Goal: Information Seeking & Learning: Learn about a topic

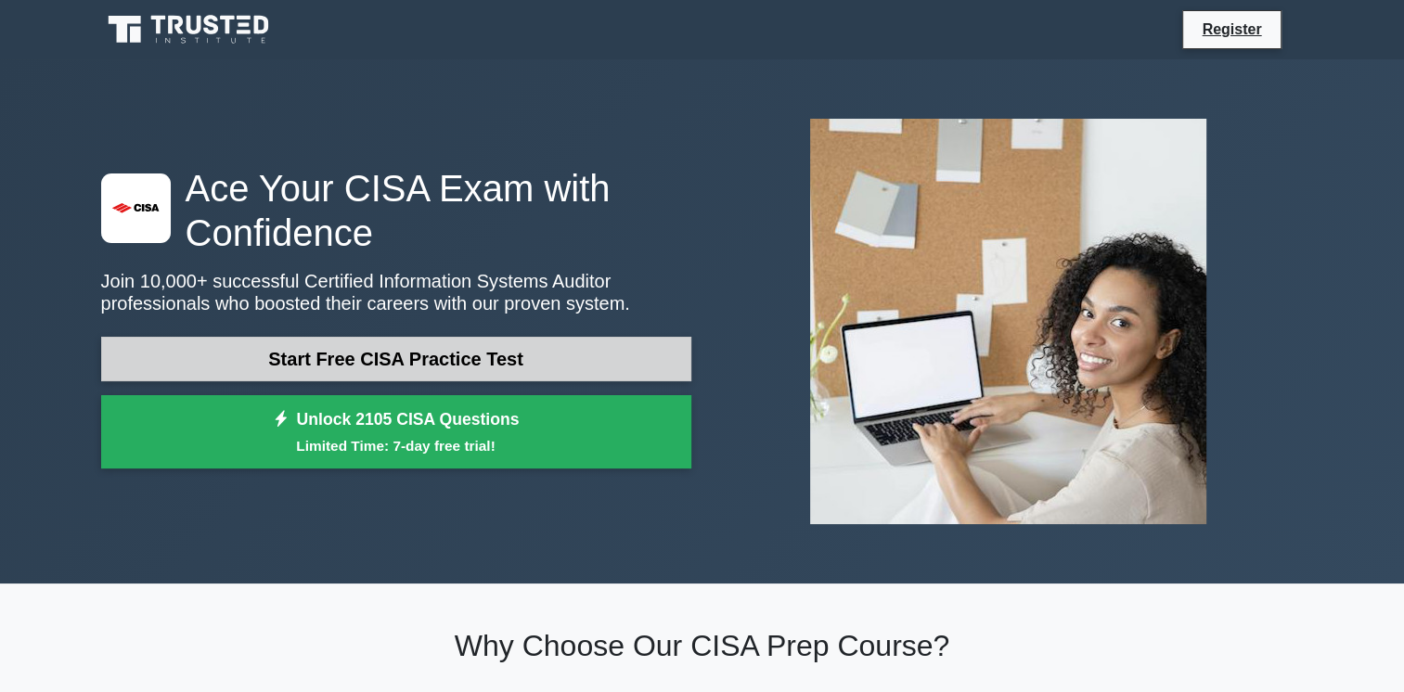
click at [396, 377] on link "Start Free CISA Practice Test" at bounding box center [396, 359] width 590 height 45
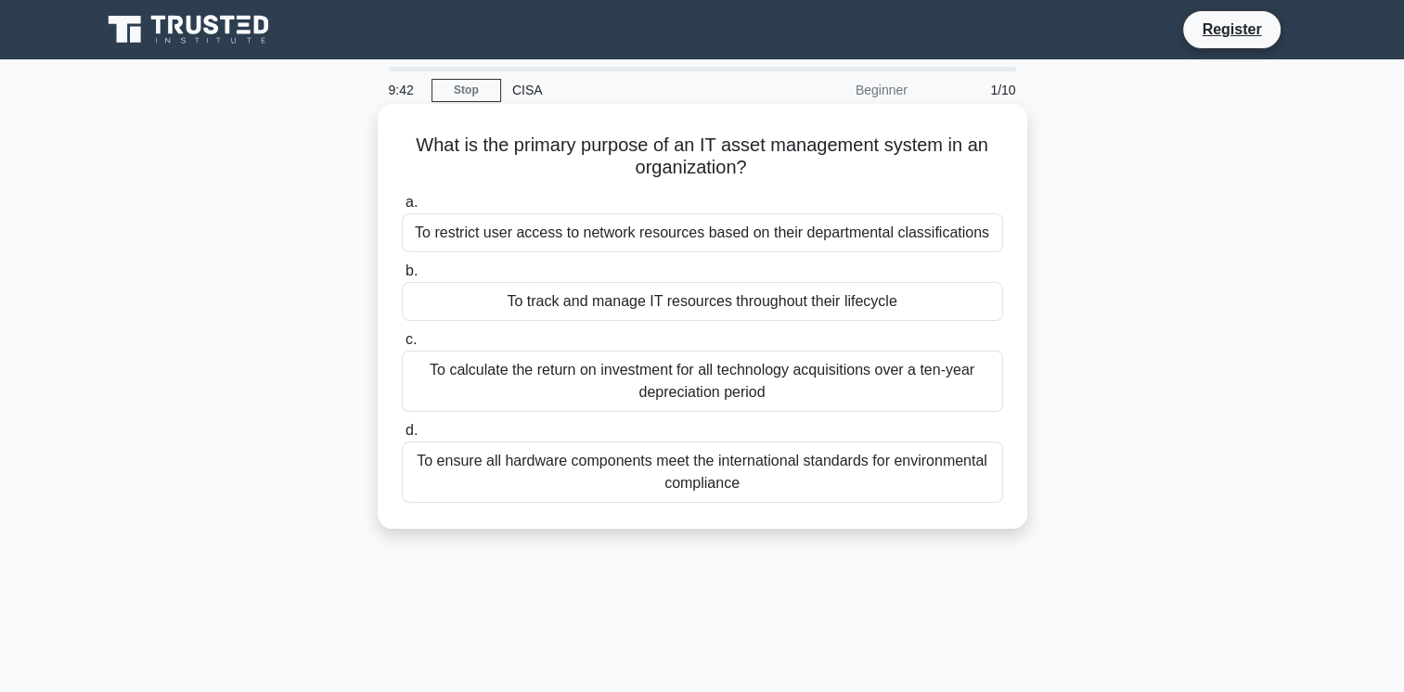
click at [454, 286] on div "To track and manage IT resources throughout their lifecycle" at bounding box center [702, 301] width 601 height 39
click at [402, 278] on input "b. To track and manage IT resources throughout their lifecycle" at bounding box center [402, 271] width 0 height 12
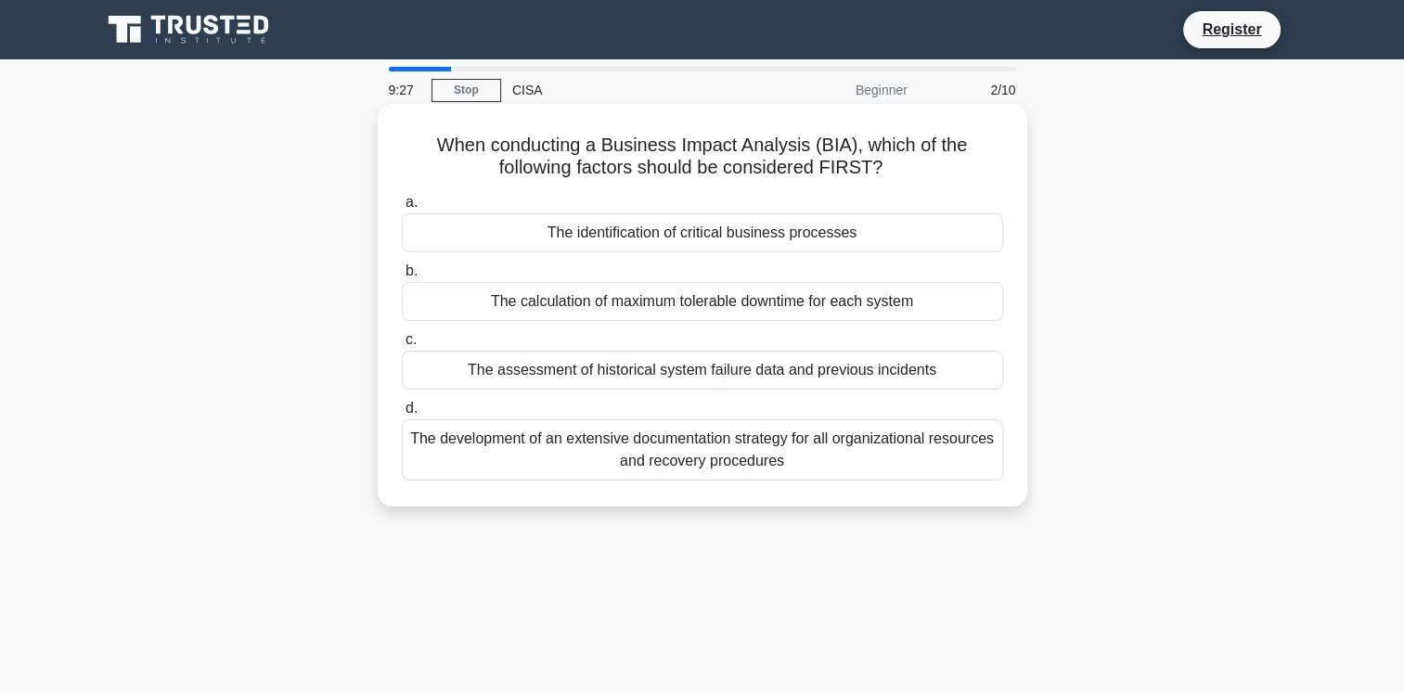
click at [499, 248] on div "The identification of critical business processes" at bounding box center [702, 232] width 601 height 39
click at [402, 209] on input "a. The identification of critical business processes" at bounding box center [402, 203] width 0 height 12
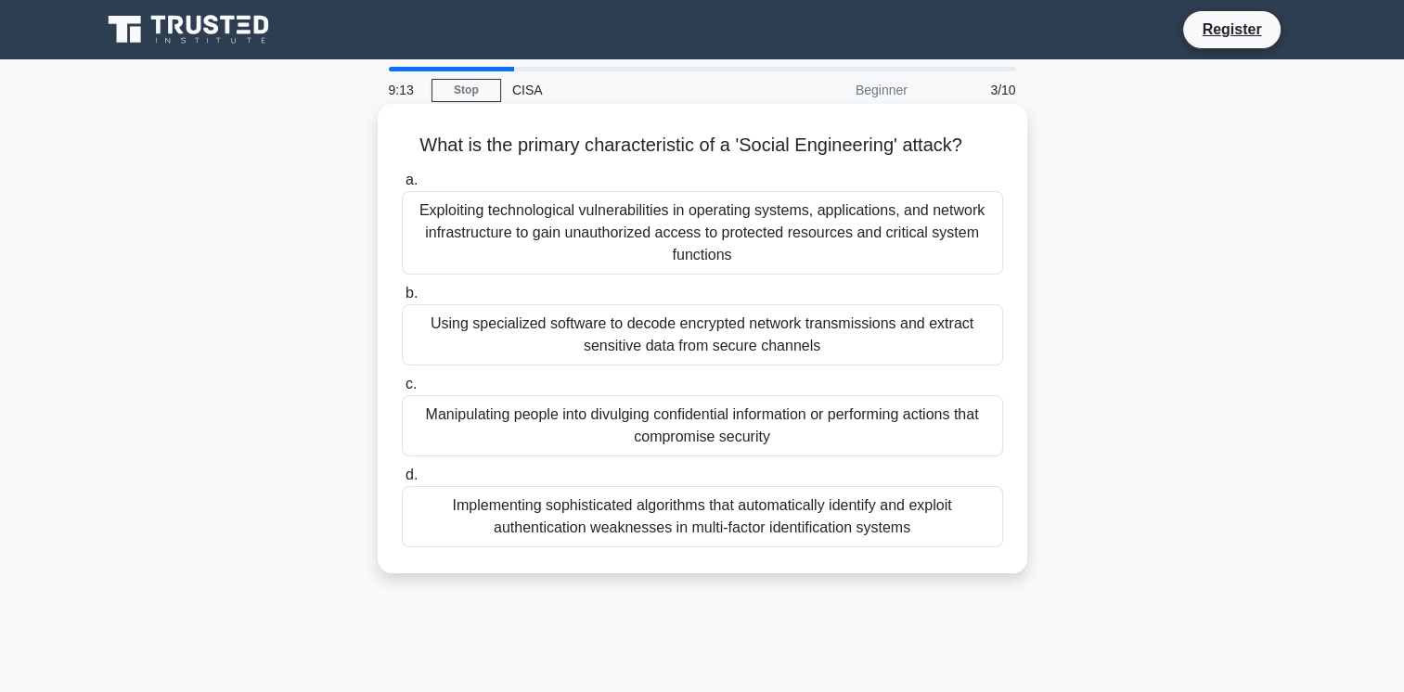
click at [460, 436] on div "Manipulating people into divulging confidential information or performing actio…" at bounding box center [702, 425] width 601 height 61
click at [402, 391] on input "c. Manipulating people into divulging confidential information or performing ac…" at bounding box center [402, 385] width 0 height 12
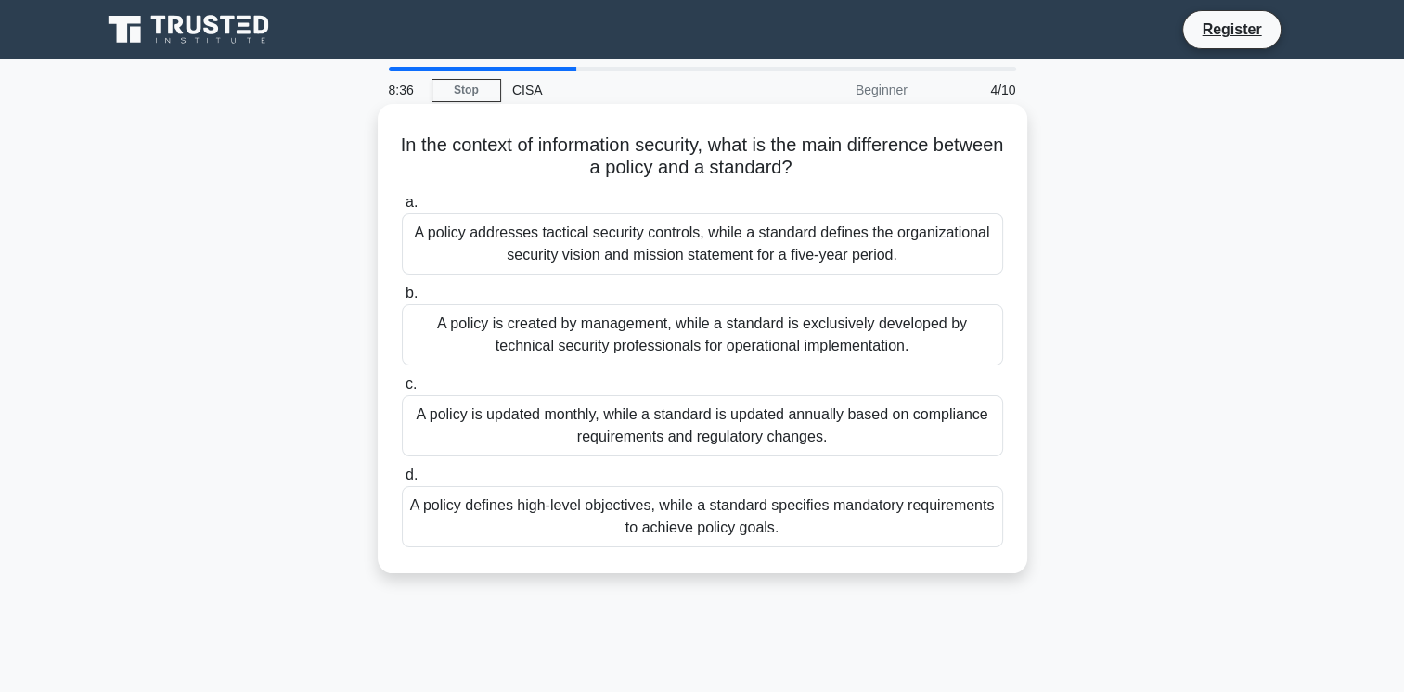
click at [467, 343] on div "A policy is created by management, while a standard is exclusively developed by…" at bounding box center [702, 334] width 601 height 61
click at [402, 300] on input "b. A policy is created by management, while a standard is exclusively developed…" at bounding box center [402, 294] width 0 height 12
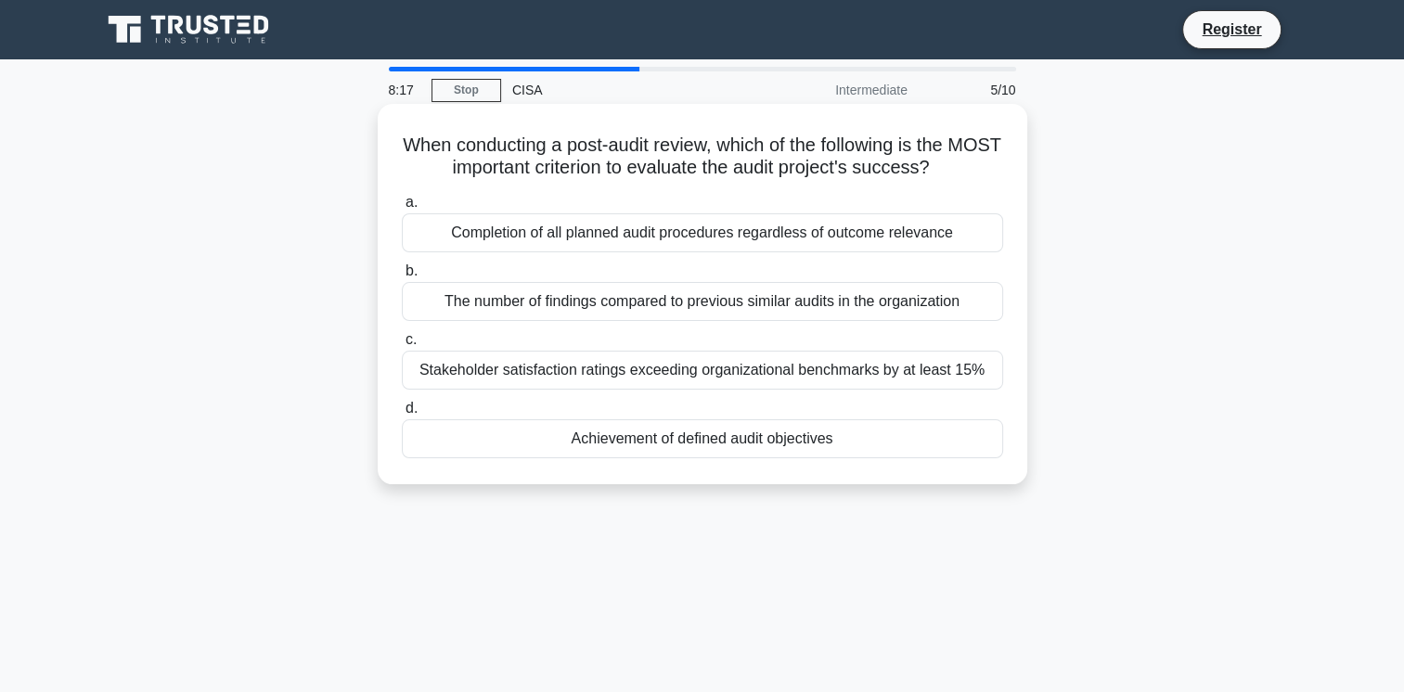
click at [438, 452] on div "Achievement of defined audit objectives" at bounding box center [702, 439] width 601 height 39
click at [402, 415] on input "d. Achievement of defined audit objectives" at bounding box center [402, 409] width 0 height 12
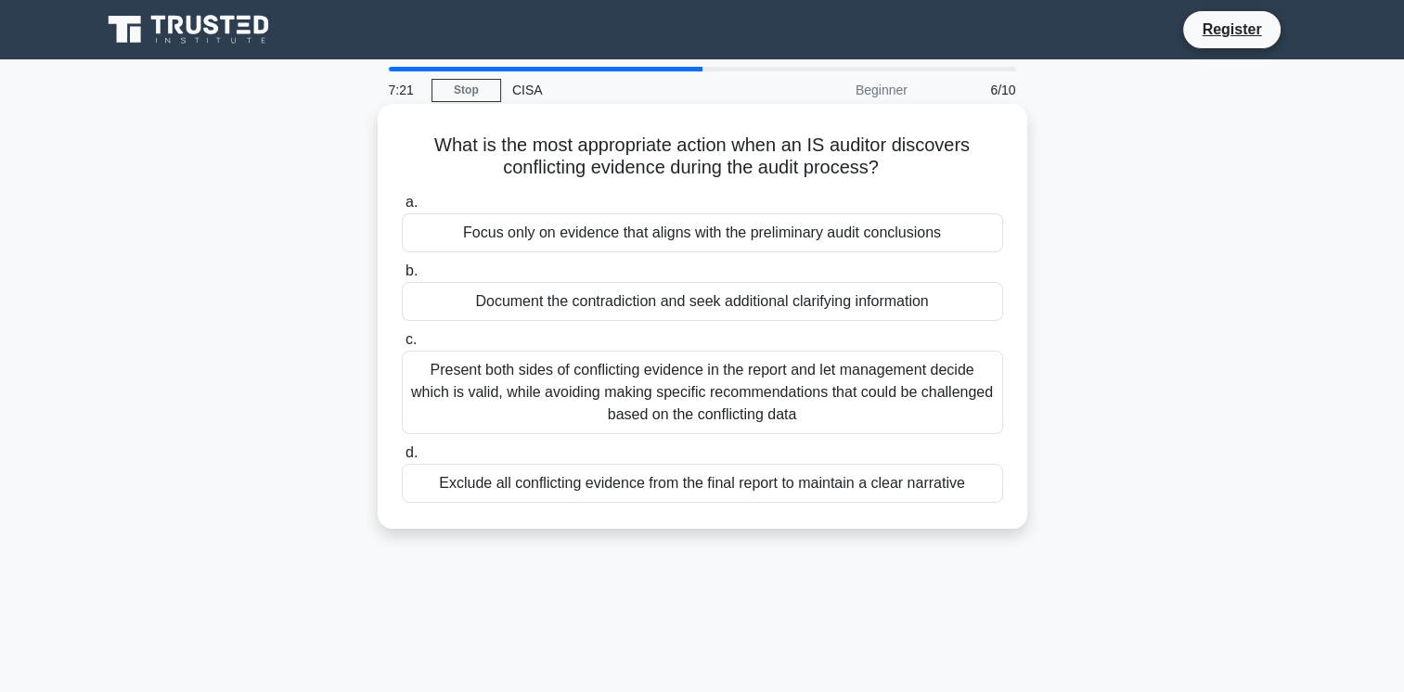
click at [557, 298] on div "Document the contradiction and seek additional clarifying information" at bounding box center [702, 301] width 601 height 39
click at [402, 278] on input "b. Document the contradiction and seek additional clarifying information" at bounding box center [402, 271] width 0 height 12
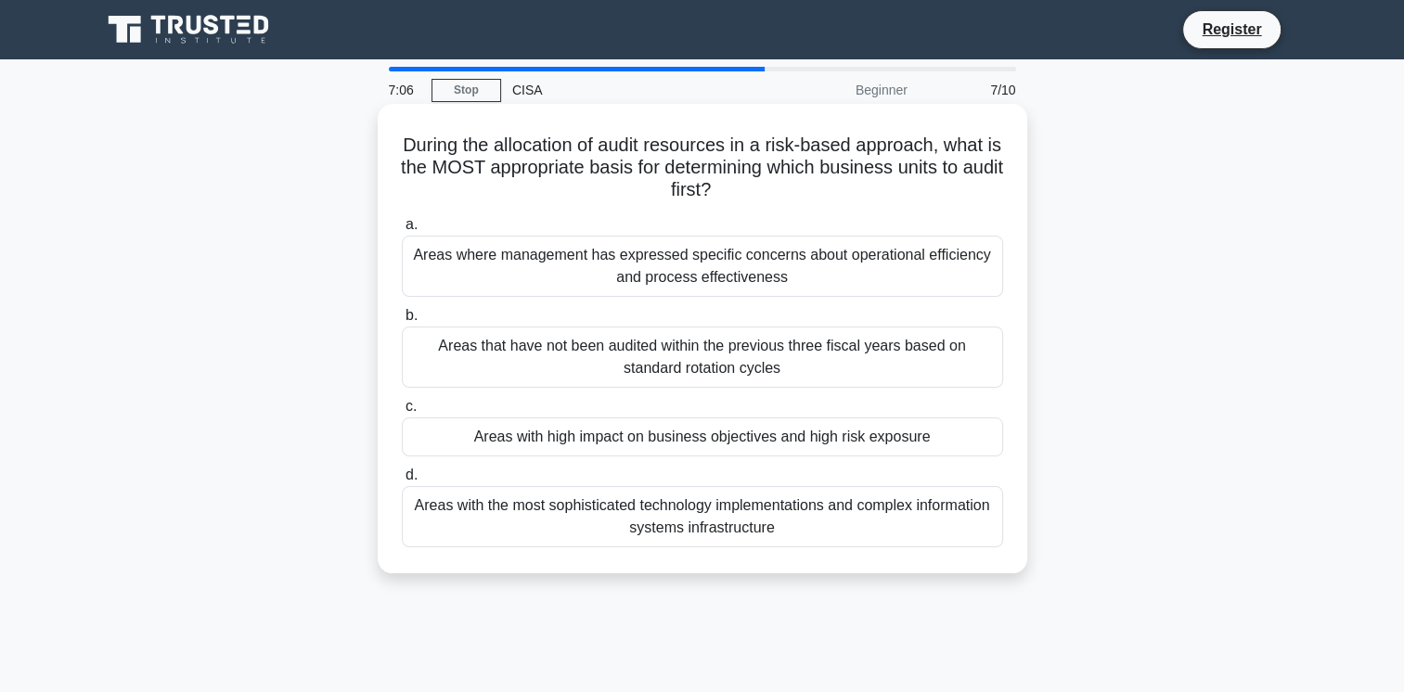
click at [422, 442] on div "Areas with high impact on business objectives and high risk exposure" at bounding box center [702, 437] width 601 height 39
click at [402, 413] on input "c. Areas with high impact on business objectives and high risk exposure" at bounding box center [402, 407] width 0 height 12
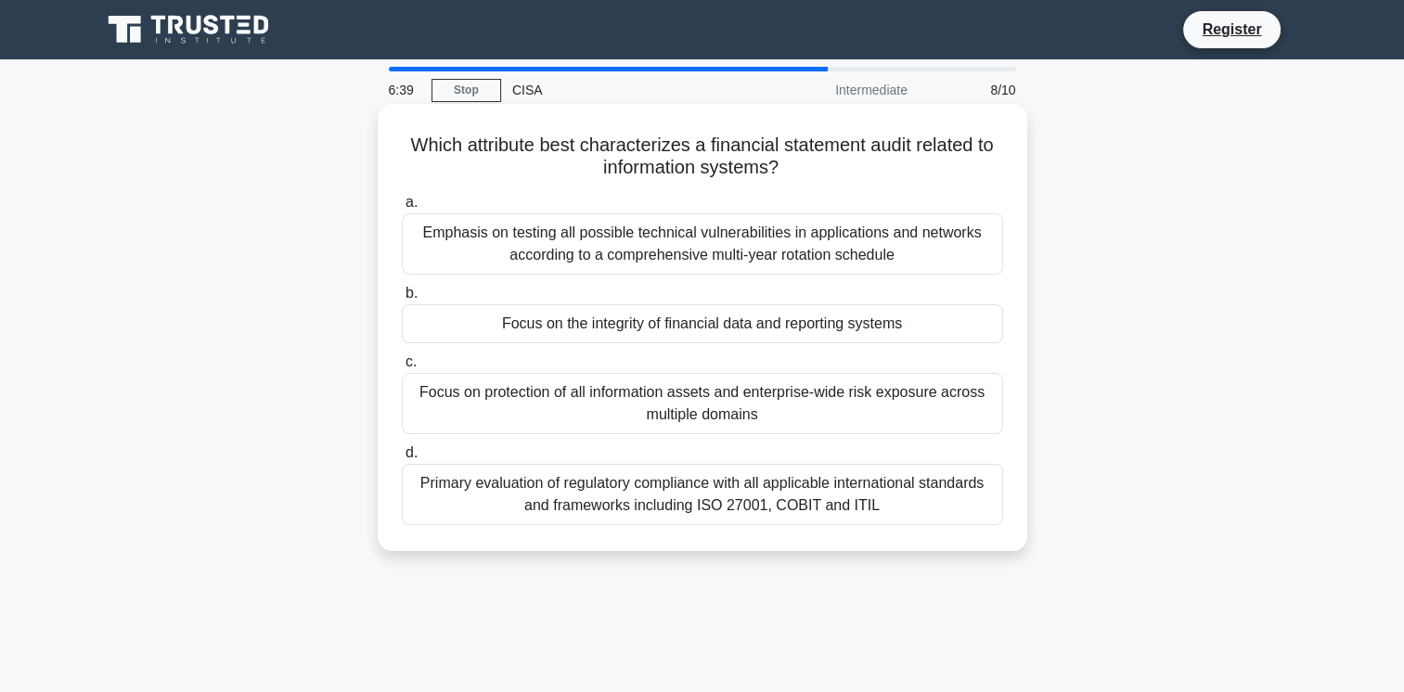
click at [464, 333] on div "Focus on the integrity of financial data and reporting systems" at bounding box center [702, 323] width 601 height 39
click at [402, 300] on input "b. Focus on the integrity of financial data and reporting systems" at bounding box center [402, 294] width 0 height 12
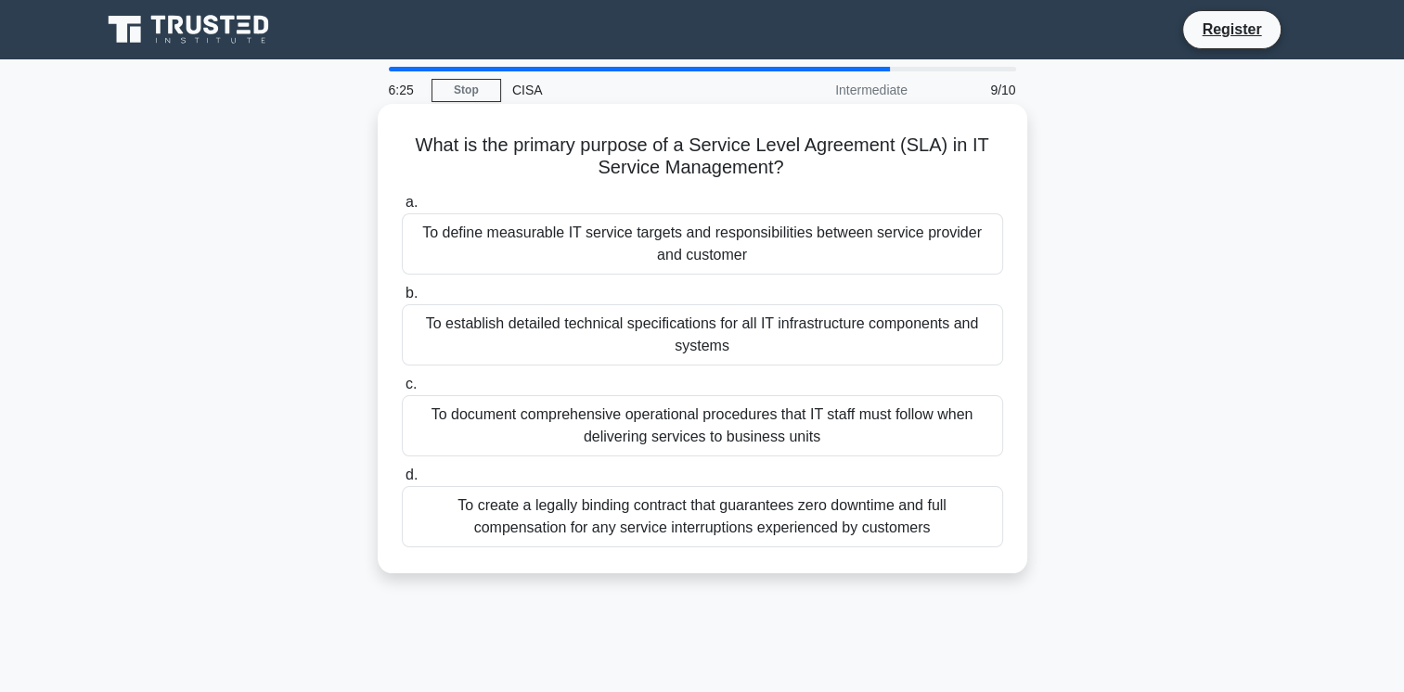
click at [457, 229] on div "To define measurable IT service targets and responsibilities between service pr…" at bounding box center [702, 243] width 601 height 61
click at [402, 209] on input "a. To define measurable IT service targets and responsibilities between service…" at bounding box center [402, 203] width 0 height 12
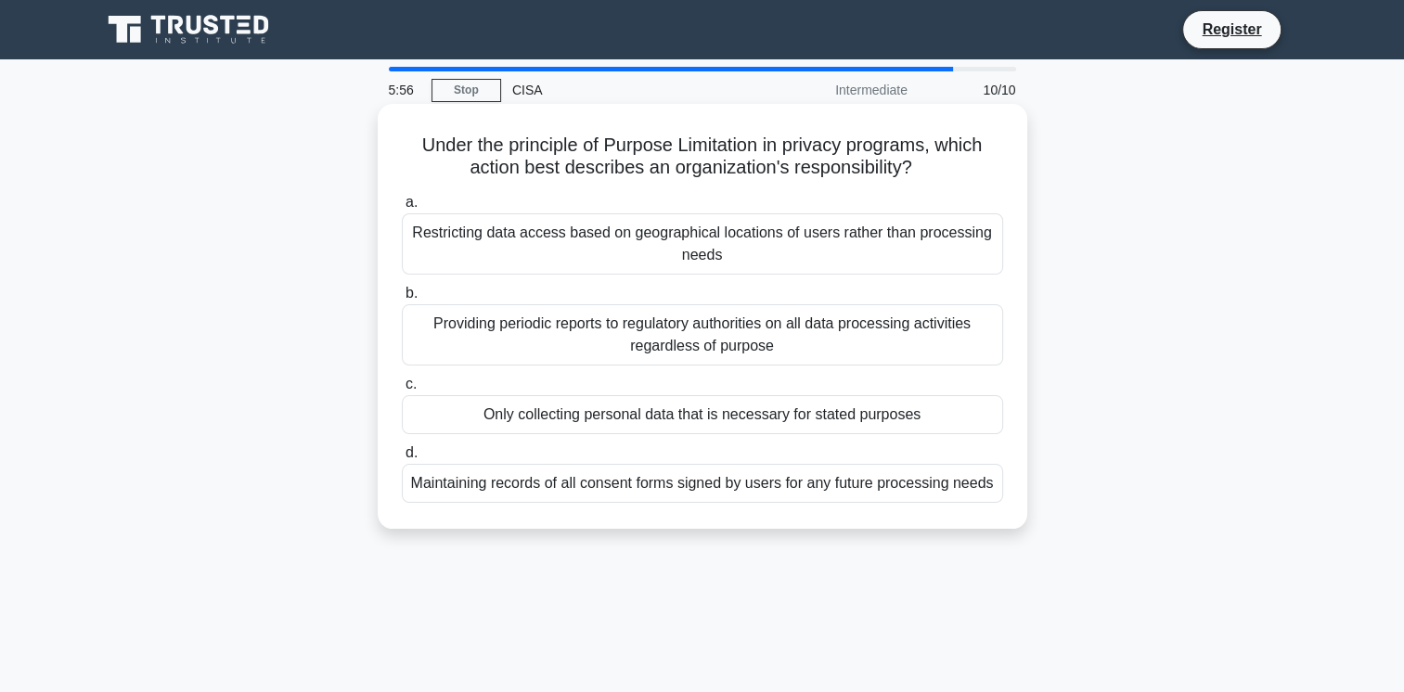
click at [434, 421] on div "Only collecting personal data that is necessary for stated purposes" at bounding box center [702, 414] width 601 height 39
click at [402, 391] on input "c. Only collecting personal data that is necessary for stated purposes" at bounding box center [402, 385] width 0 height 12
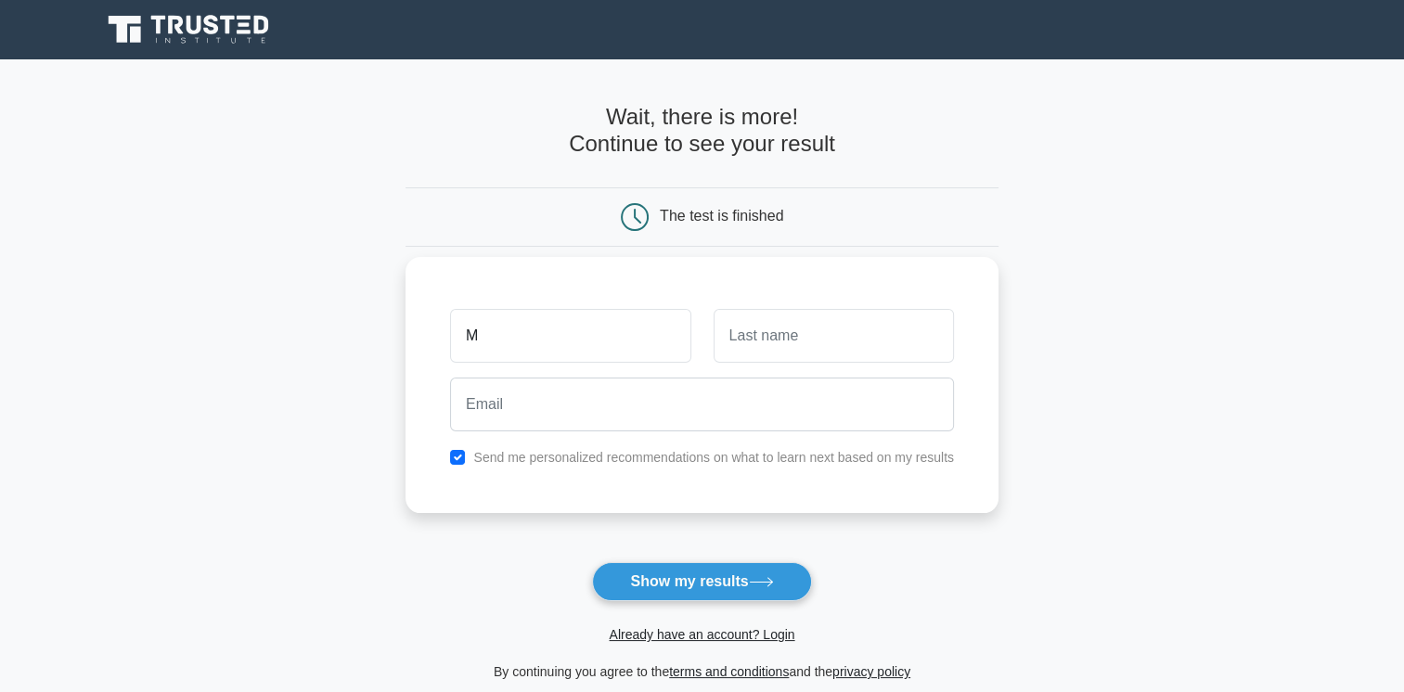
type input "Maxim"
type input "C"
click at [574, 324] on input "Maxim" at bounding box center [570, 336] width 240 height 54
type input "M"
type input "C"
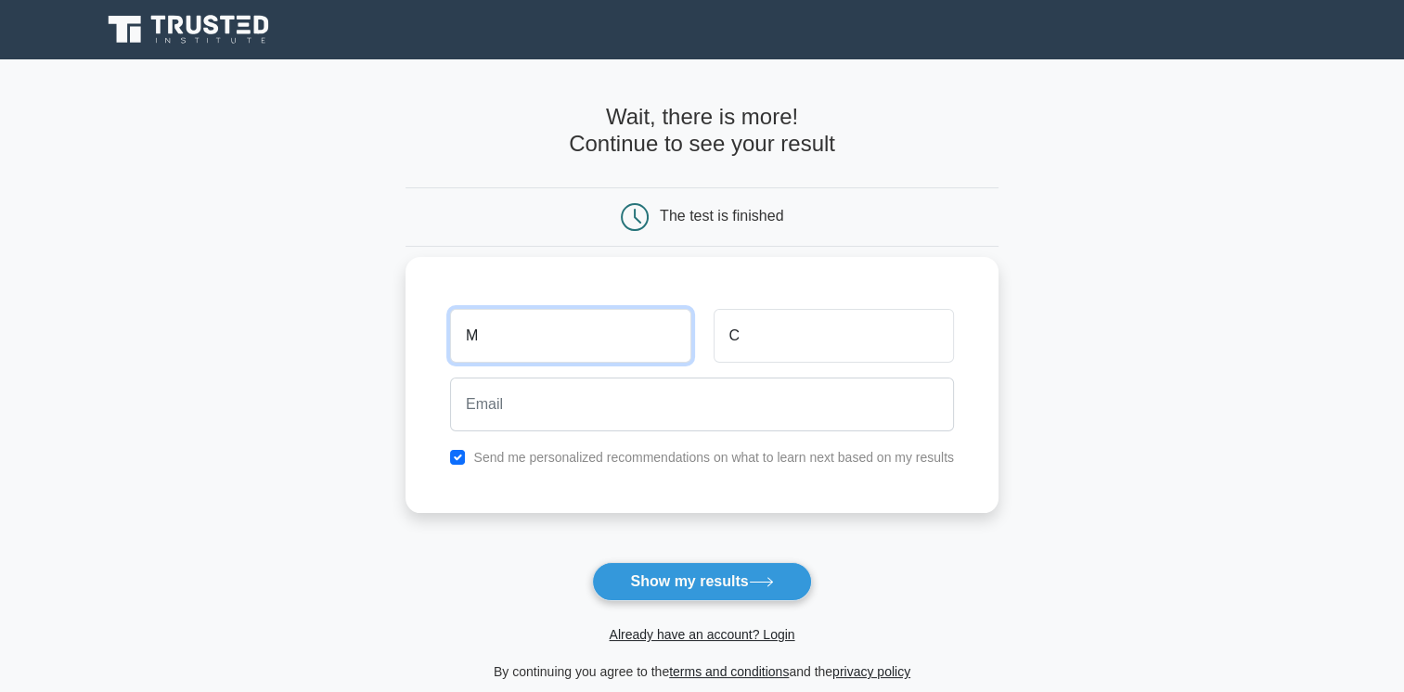
click at [572, 324] on input "M" at bounding box center [570, 336] width 240 height 54
type input "MDSDS"
click at [770, 342] on input "C" at bounding box center [834, 336] width 240 height 54
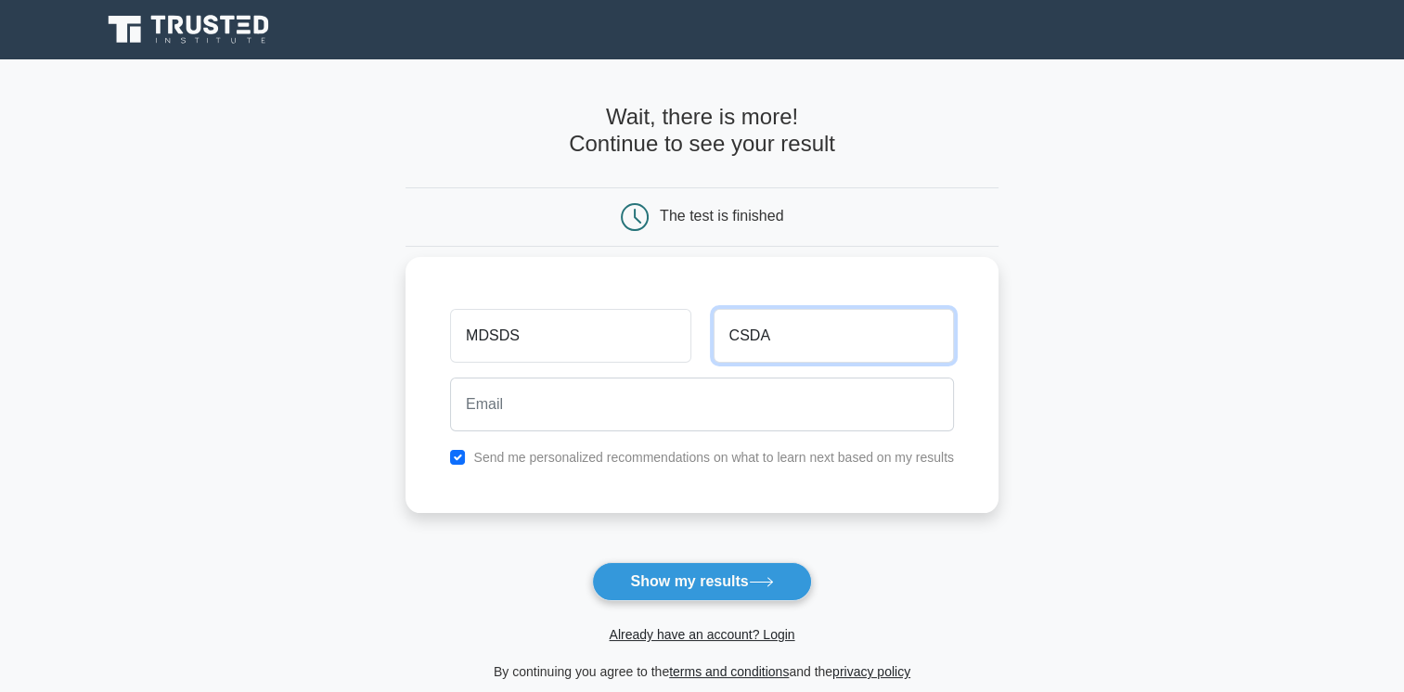
type input "CSDA"
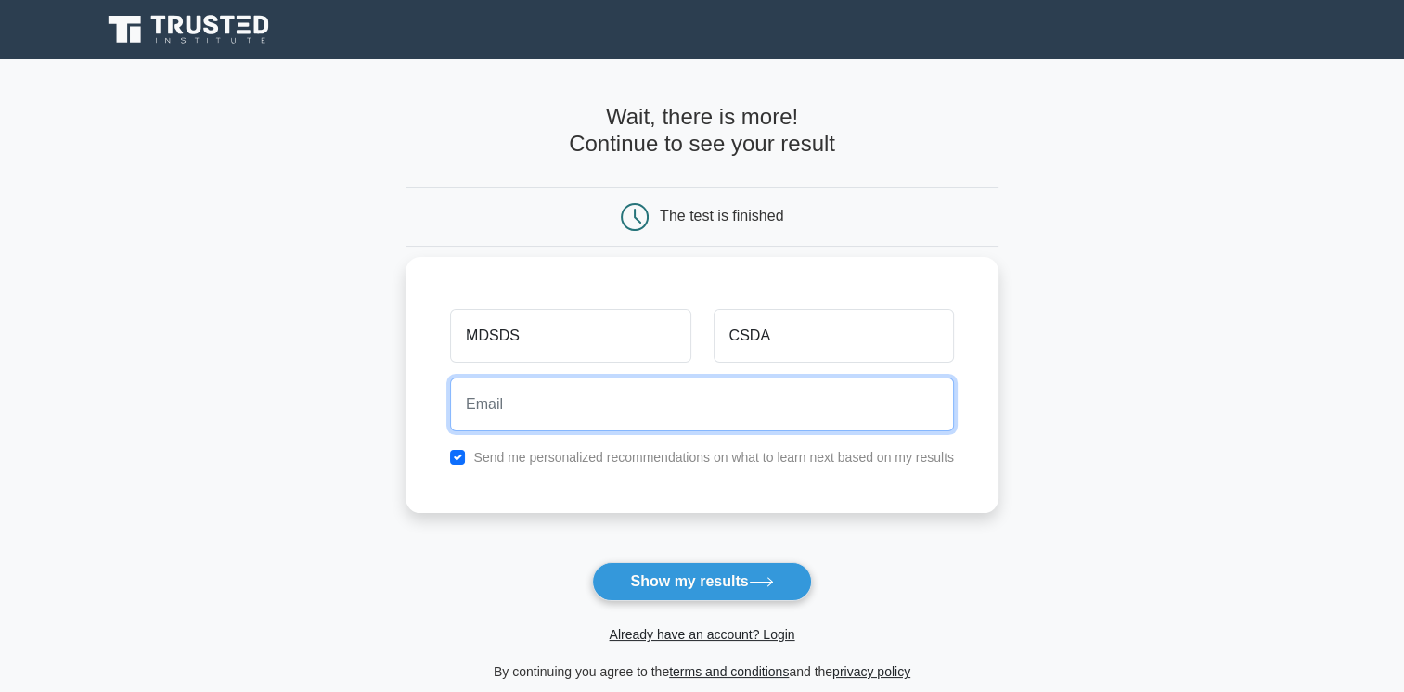
click at [566, 402] on input "email" at bounding box center [702, 405] width 504 height 54
click at [756, 421] on input "email" at bounding box center [702, 405] width 504 height 54
paste input "bipah33428@aravites.com"
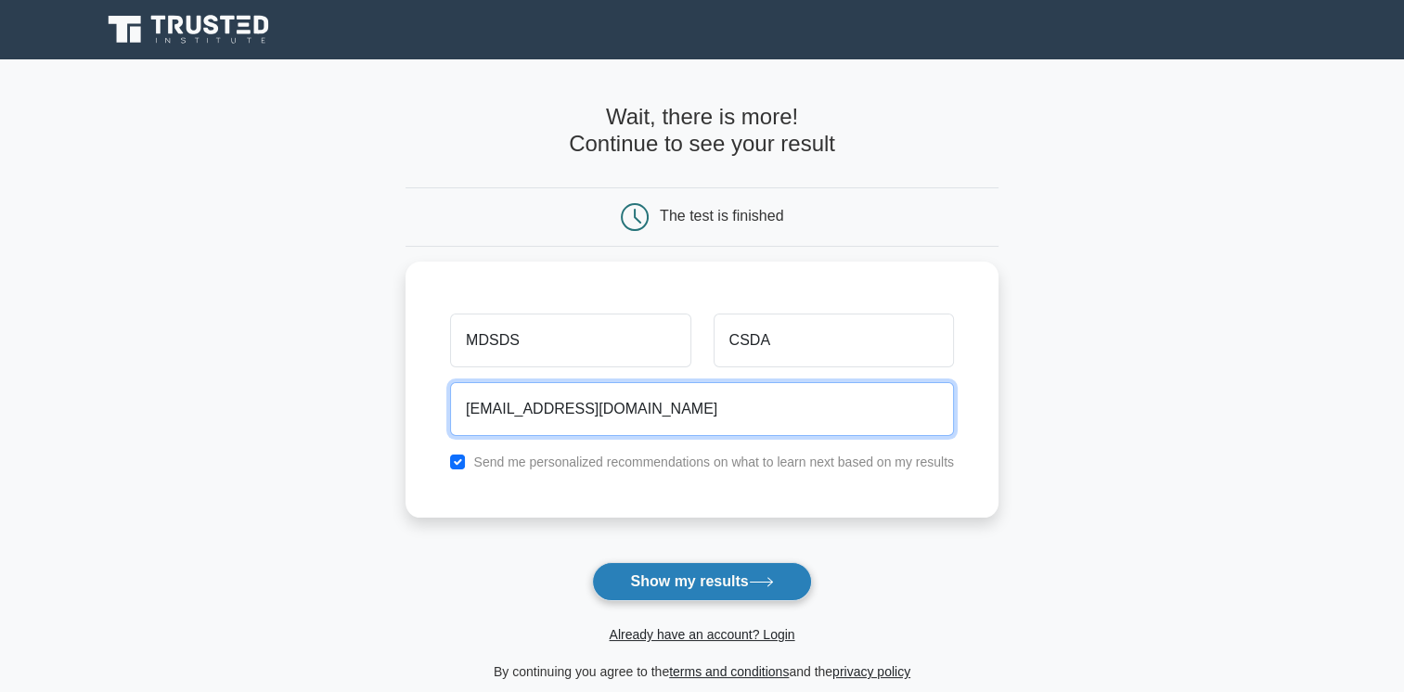
type input "bipah33428@aravites.com"
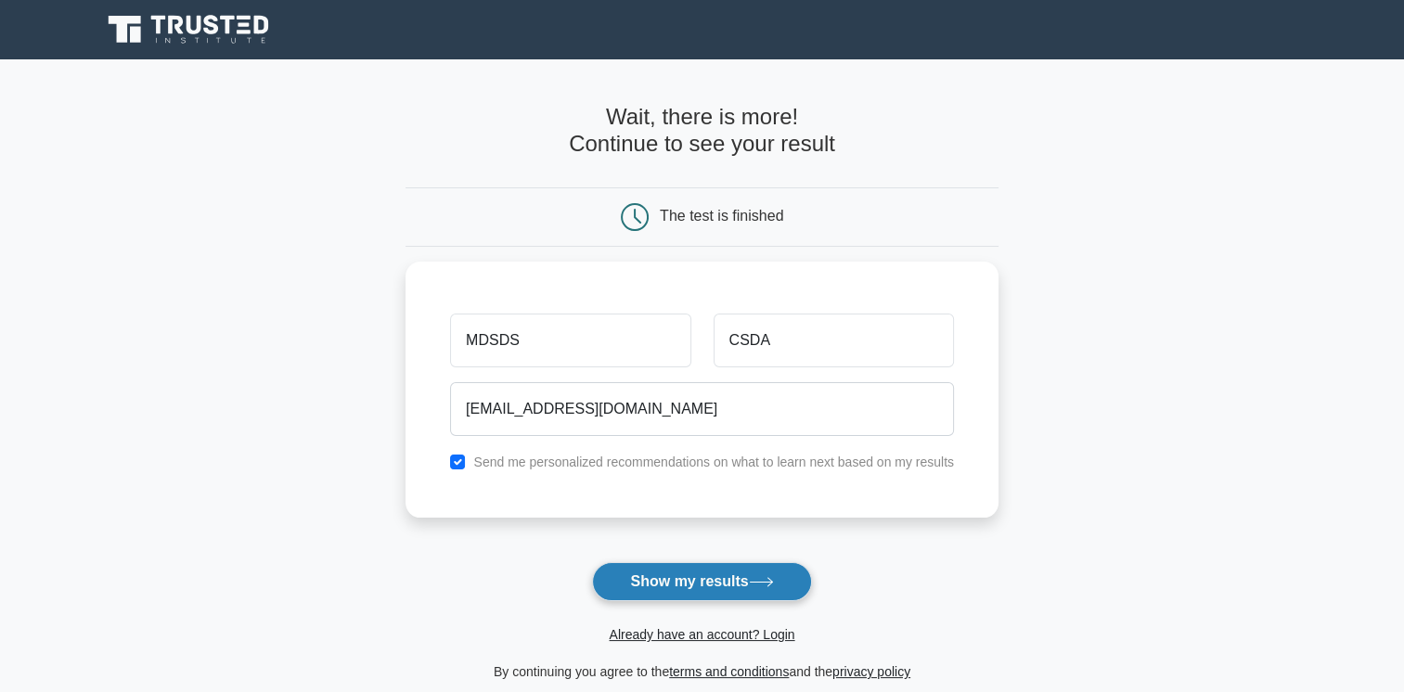
click at [658, 585] on button "Show my results" at bounding box center [701, 581] width 219 height 39
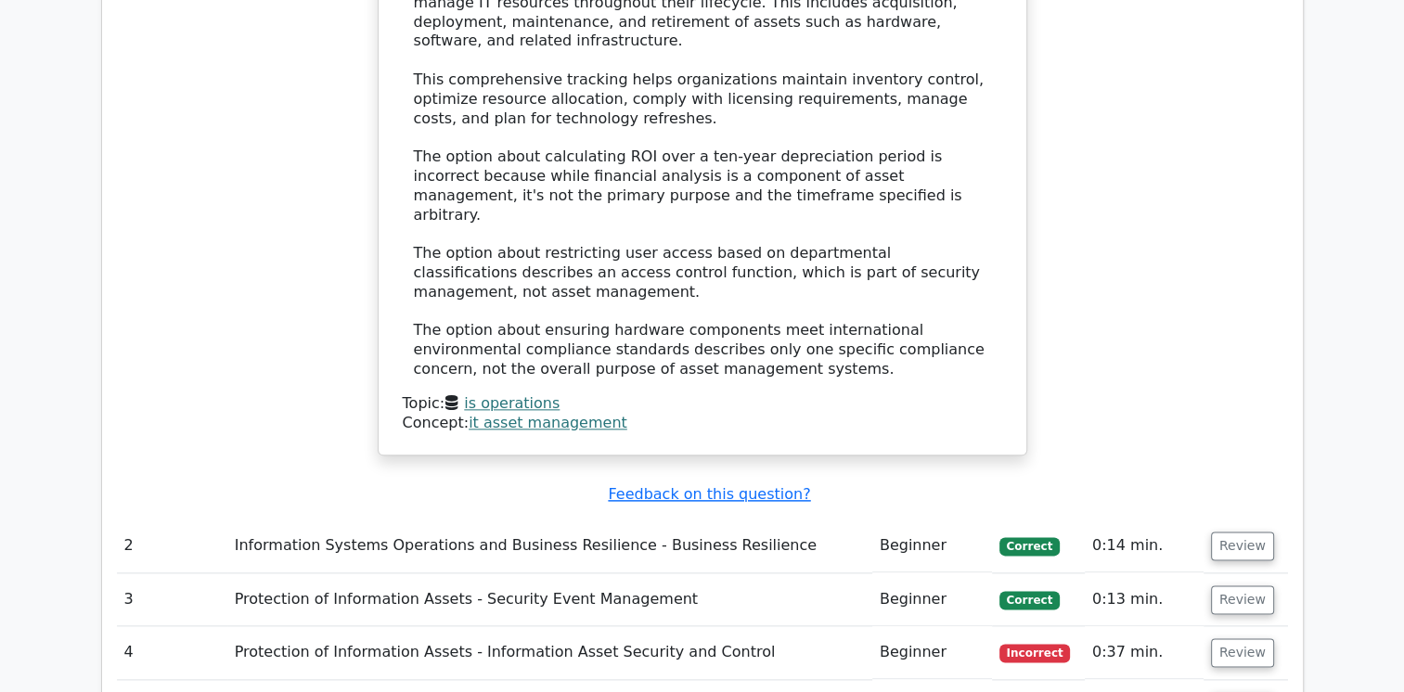
scroll to position [2382, 0]
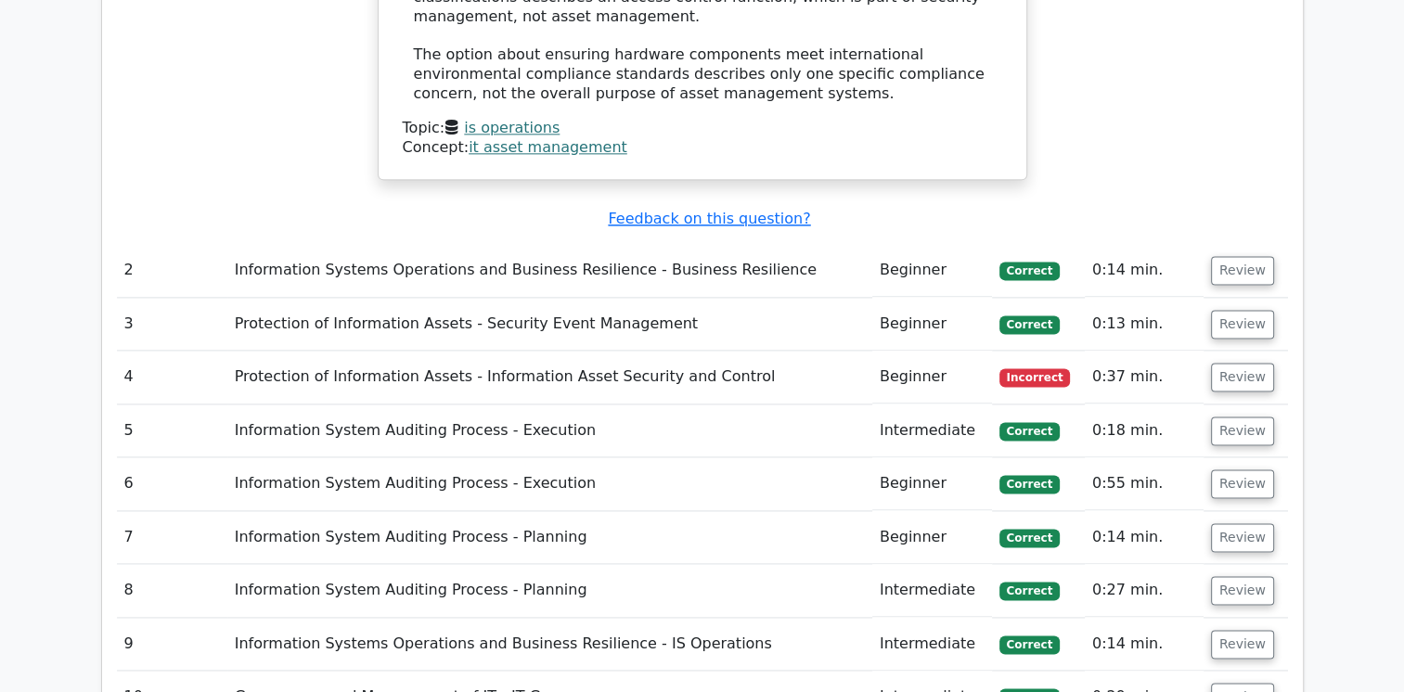
click at [326, 351] on td "Protection of Information Assets - Information Asset Security and Control" at bounding box center [549, 377] width 645 height 53
click at [1015, 368] on span "Incorrect" at bounding box center [1035, 377] width 71 height 19
click at [1222, 363] on button "Review" at bounding box center [1242, 377] width 63 height 29
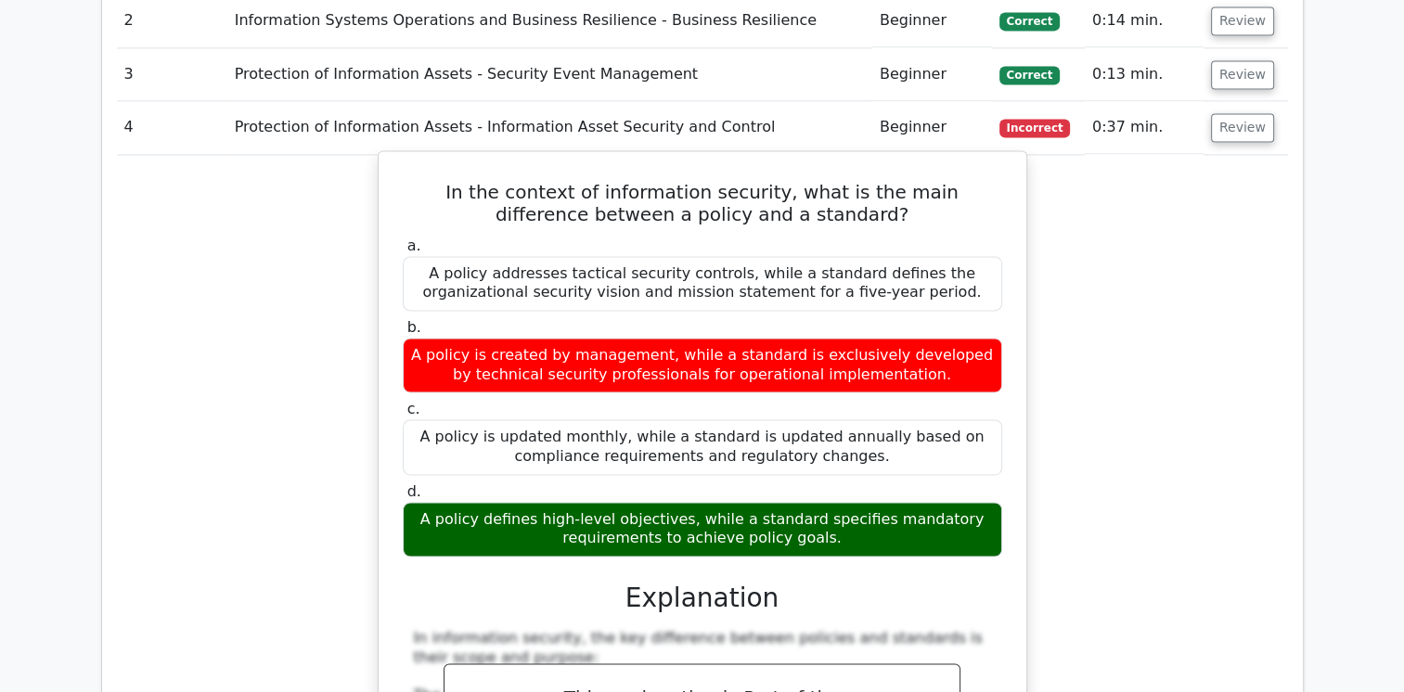
scroll to position [2632, 0]
drag, startPoint x: 836, startPoint y: 423, endPoint x: 609, endPoint y: 316, distance: 251.2
click at [609, 316] on div "a. A policy addresses tactical security controls, while a standard defines the …" at bounding box center [703, 397] width 622 height 329
click at [406, 338] on div "A policy is created by management, while a standard is exclusively developed by…" at bounding box center [703, 366] width 600 height 56
drag, startPoint x: 406, startPoint y: 229, endPoint x: 893, endPoint y: 272, distance: 489.1
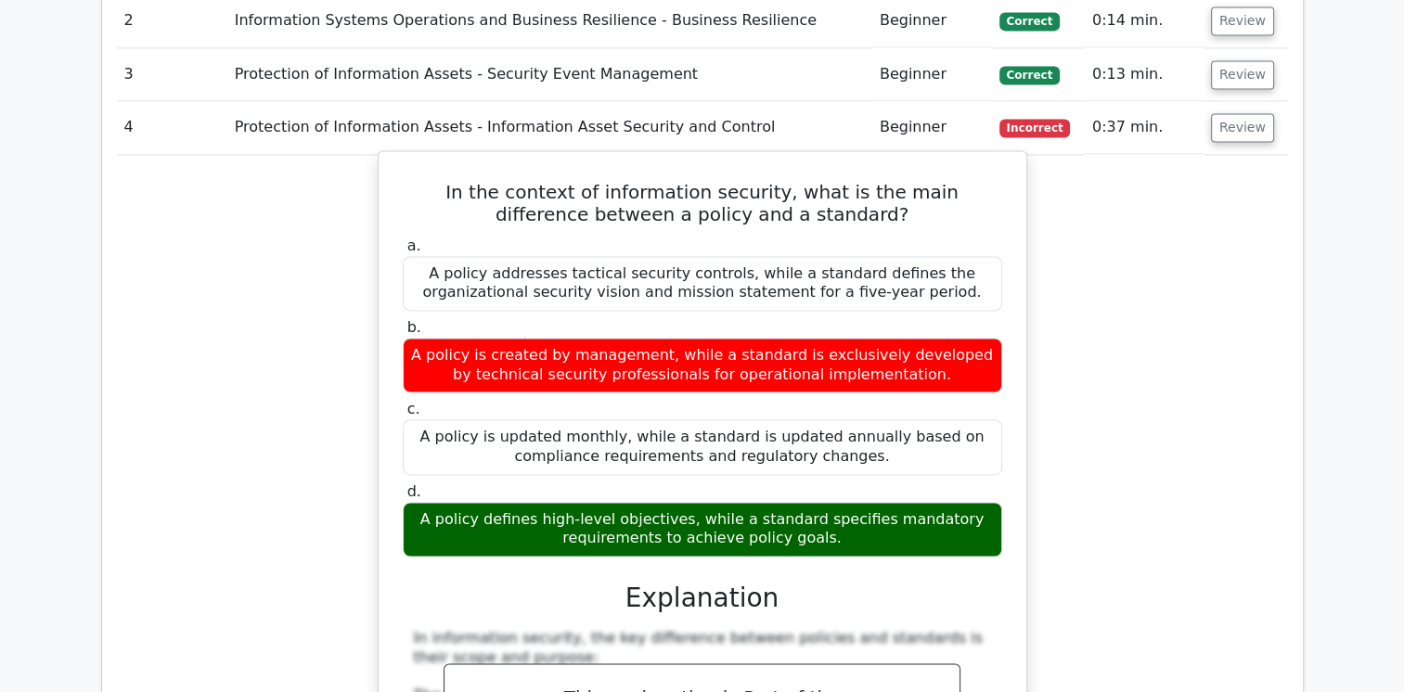
click at [893, 338] on div "A policy is created by management, while a standard is exclusively developed by…" at bounding box center [703, 366] width 600 height 56
drag, startPoint x: 893, startPoint y: 272, endPoint x: 673, endPoint y: 432, distance: 271.8
click at [673, 502] on div "A policy defines high-level objectives, while a standard specifies mandatory re…" at bounding box center [703, 530] width 600 height 56
drag, startPoint x: 460, startPoint y: 276, endPoint x: 637, endPoint y: 324, distance: 182.8
click at [637, 324] on div "a. A policy addresses tactical security controls, while a standard defines the …" at bounding box center [703, 397] width 622 height 329
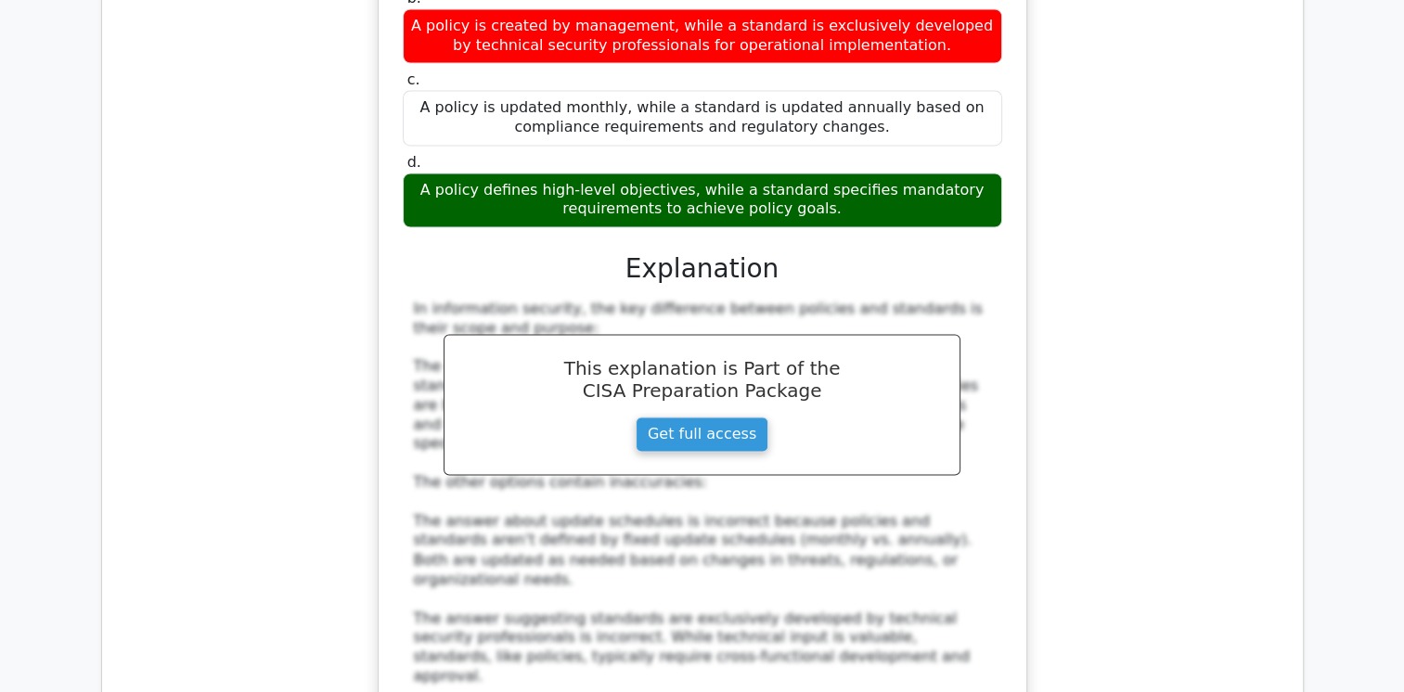
scroll to position [2966, 0]
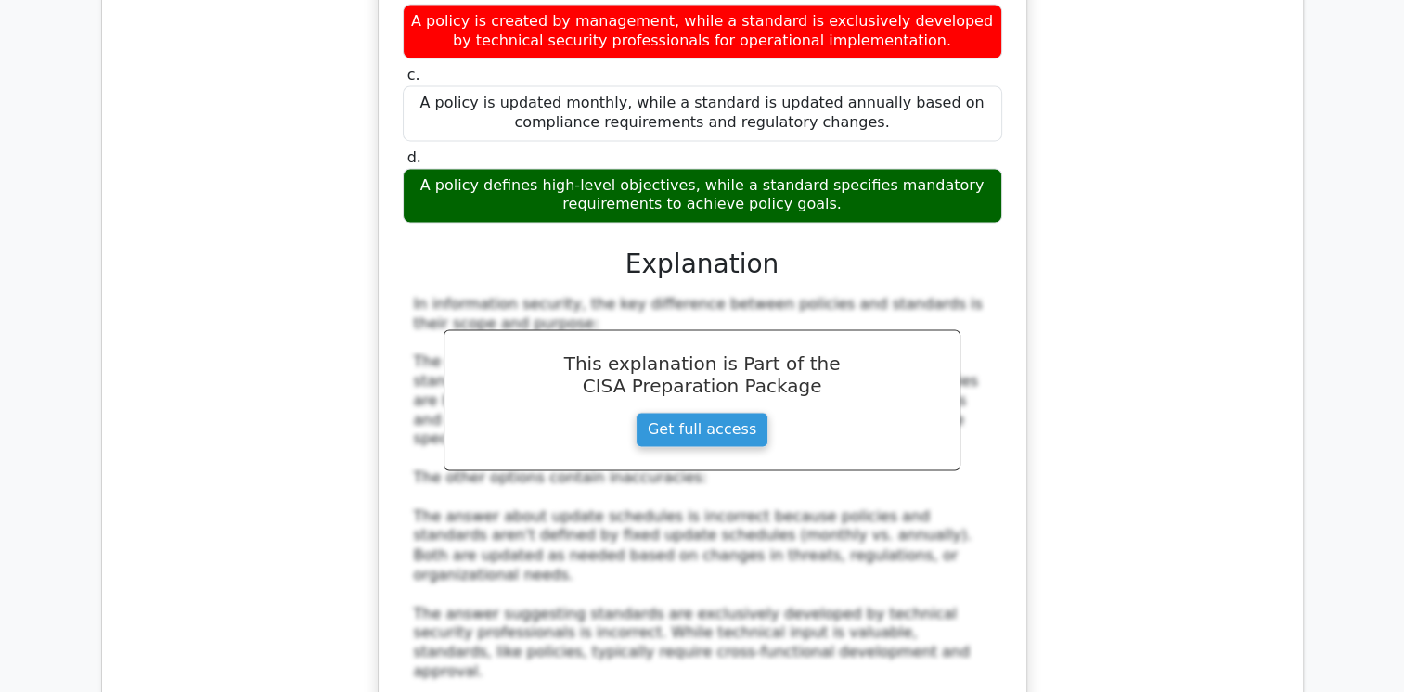
drag, startPoint x: 637, startPoint y: 324, endPoint x: 575, endPoint y: 433, distance: 125.9
click at [575, 433] on div "In information security, the key difference between policies and standards is t…" at bounding box center [702, 526] width 577 height 463
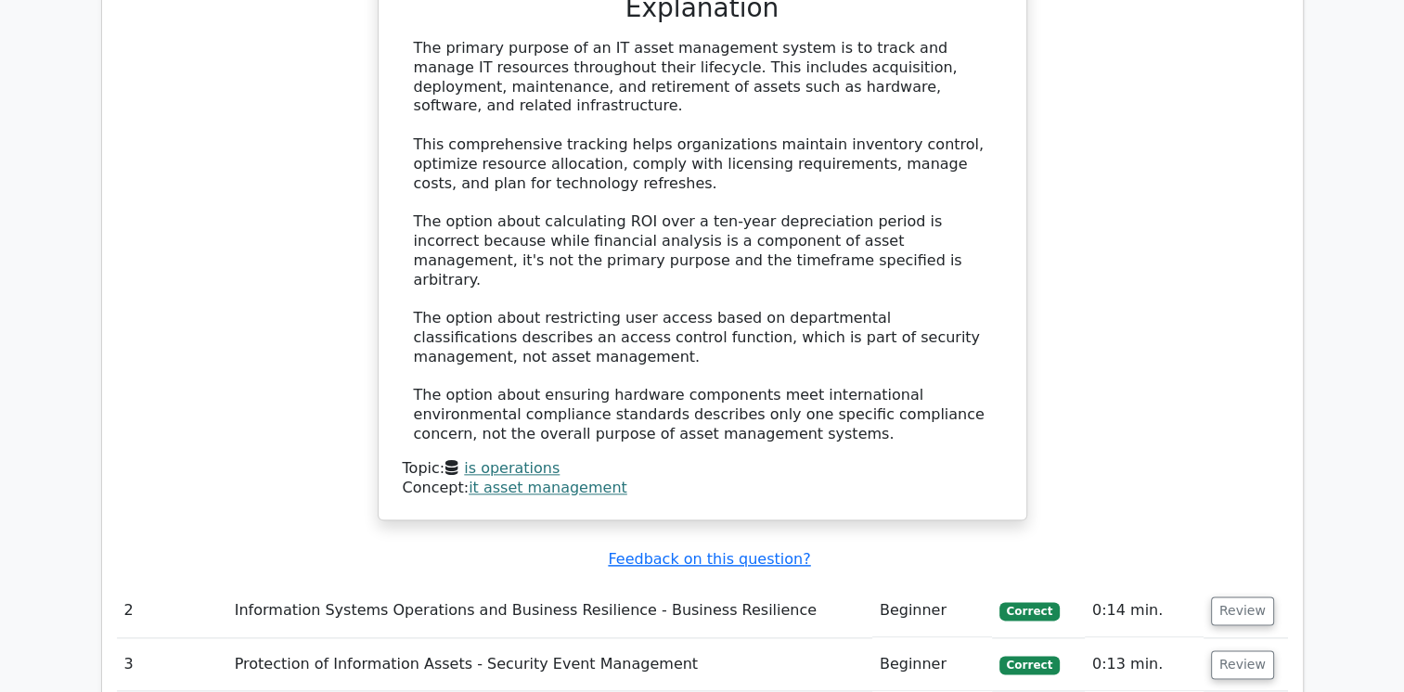
scroll to position [2040, 0]
click at [445, 587] on td "Information Systems Operations and Business Resilience - Business Resilience" at bounding box center [549, 613] width 645 height 53
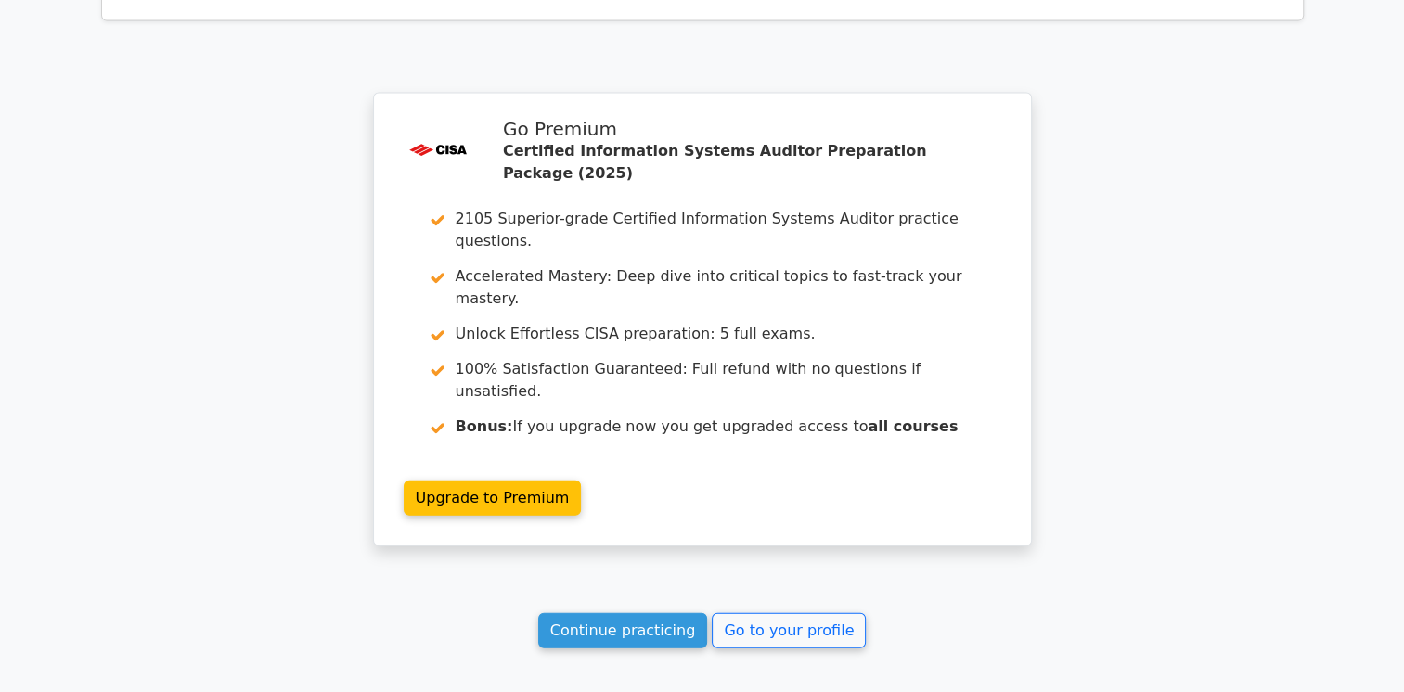
scroll to position [4213, 0]
